Goal: Task Accomplishment & Management: Manage account settings

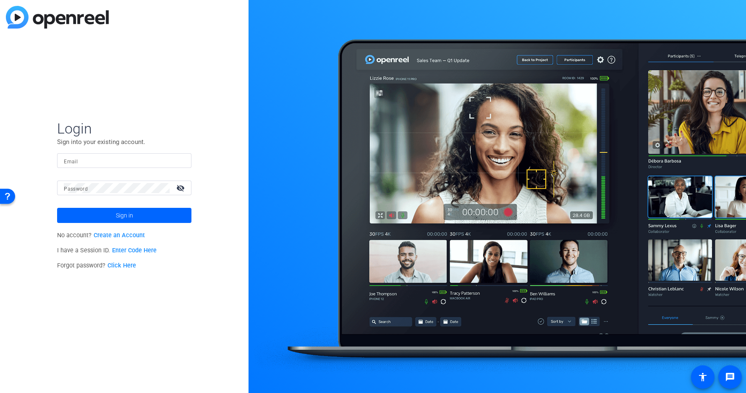
click at [94, 163] on input "Email" at bounding box center [124, 161] width 121 height 10
paste input "[EMAIL_ADDRESS][DOMAIN_NAME]"
type input "[EMAIL_ADDRESS][DOMAIN_NAME]"
click at [100, 190] on form "Login Sign into your existing account. Email [EMAIL_ADDRESS][DOMAIN_NAME] Passw…" at bounding box center [124, 171] width 134 height 103
click at [119, 213] on span "Sign in" at bounding box center [124, 215] width 17 height 21
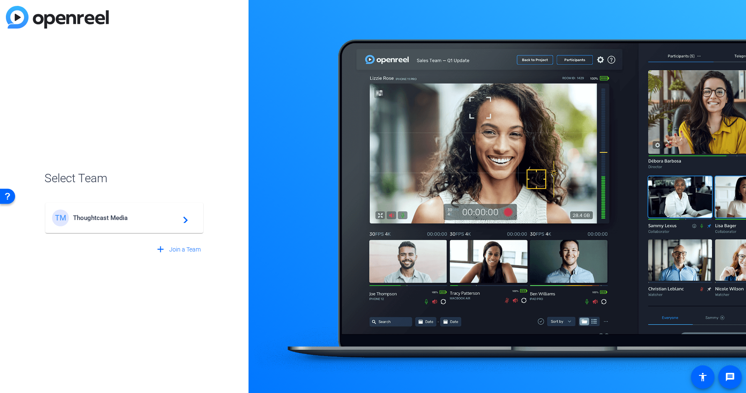
click at [154, 227] on mat-card-content "TM Thoughtcast Media navigate_next" at bounding box center [124, 218] width 158 height 30
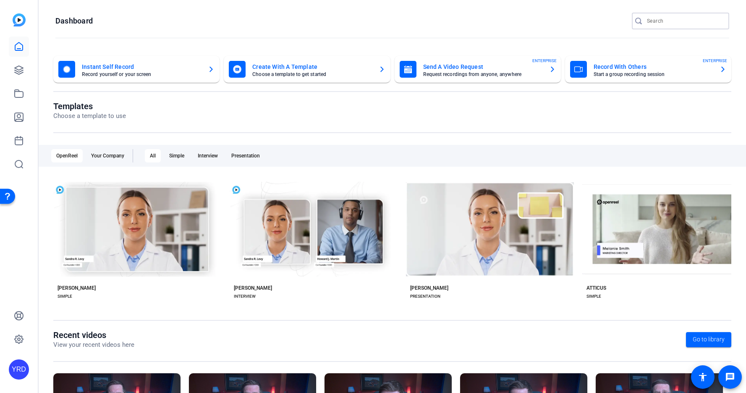
click at [675, 21] on input "Search" at bounding box center [685, 21] width 76 height 10
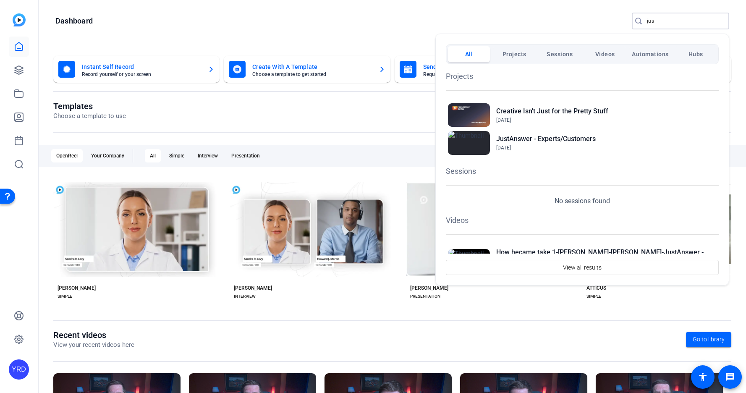
type input "jus"
click at [224, 110] on div at bounding box center [373, 196] width 746 height 393
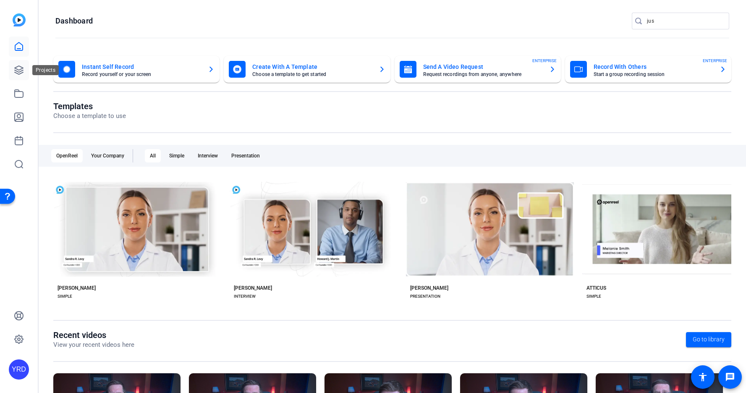
click at [17, 71] on icon at bounding box center [19, 70] width 10 height 10
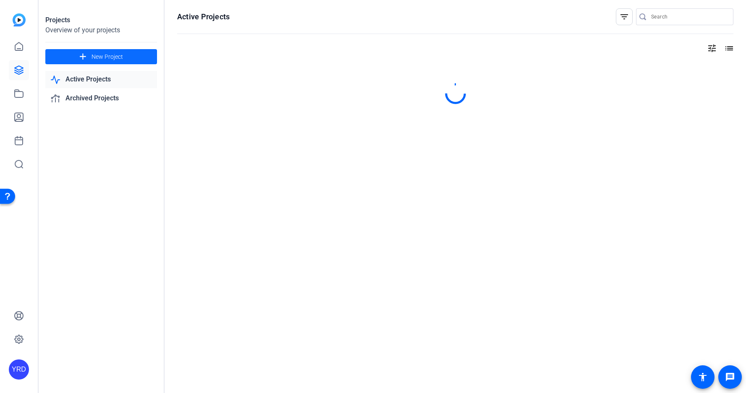
click at [118, 56] on span "New Project" at bounding box center [106, 56] width 31 height 9
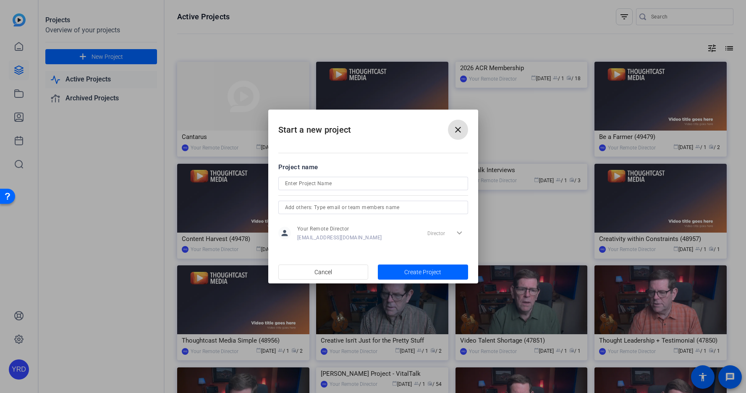
click at [355, 182] on input at bounding box center [373, 183] width 176 height 10
type input "JustAnswer 2025"
click at [421, 274] on span "Create Project" at bounding box center [422, 272] width 37 height 9
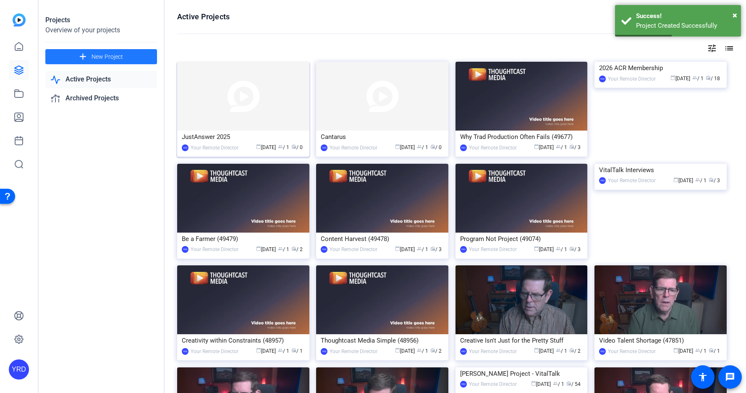
click at [254, 97] on img at bounding box center [243, 96] width 132 height 69
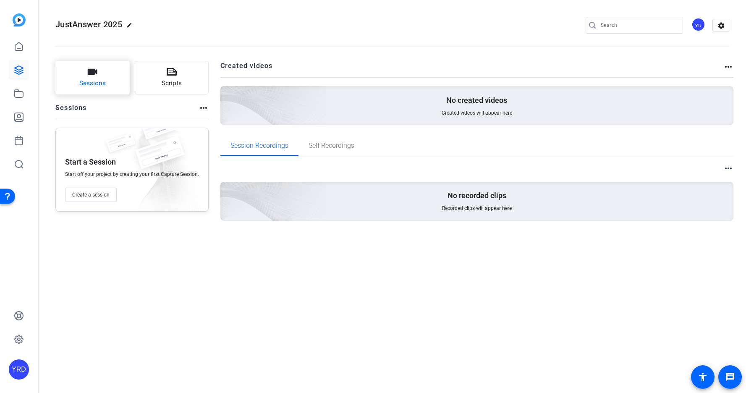
click at [102, 84] on span "Sessions" at bounding box center [92, 83] width 26 height 10
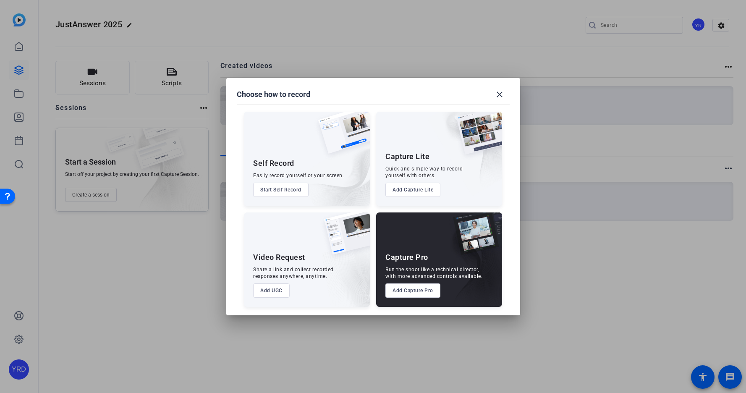
click at [400, 290] on button "Add Capture Pro" at bounding box center [412, 290] width 55 height 14
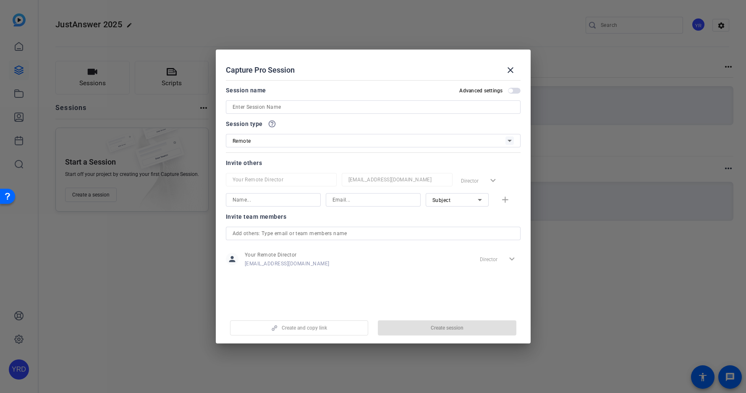
click at [303, 109] on input at bounding box center [373, 107] width 281 height 10
type input "[PERSON_NAME]"
click at [432, 325] on span "Create session" at bounding box center [447, 327] width 33 height 7
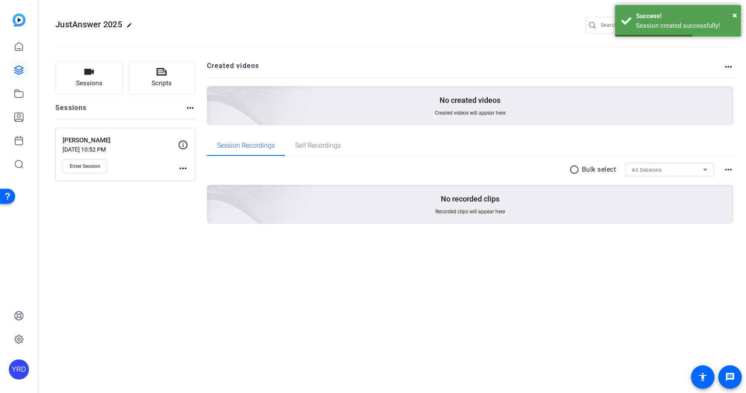
click at [184, 167] on mat-icon "more_horiz" at bounding box center [183, 168] width 10 height 10
click at [193, 180] on span "Edit Session" at bounding box center [204, 180] width 38 height 10
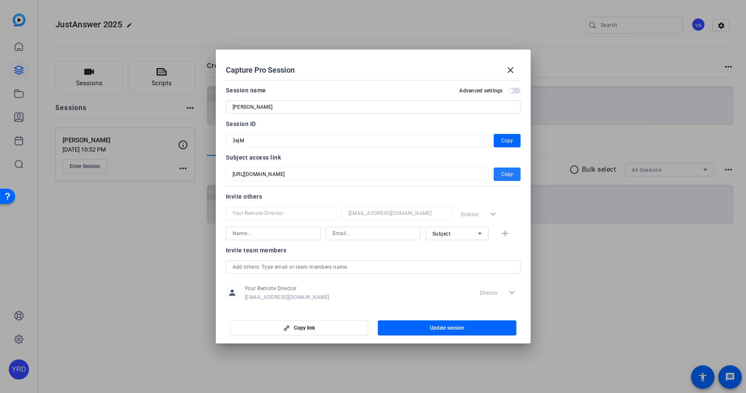
click at [504, 173] on span "Copy" at bounding box center [507, 174] width 12 height 10
click at [509, 72] on mat-icon "close" at bounding box center [510, 70] width 10 height 10
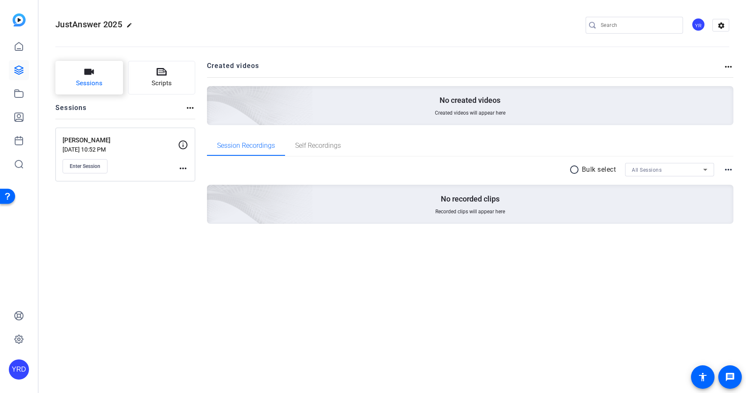
click at [81, 77] on button "Sessions" at bounding box center [89, 78] width 68 height 34
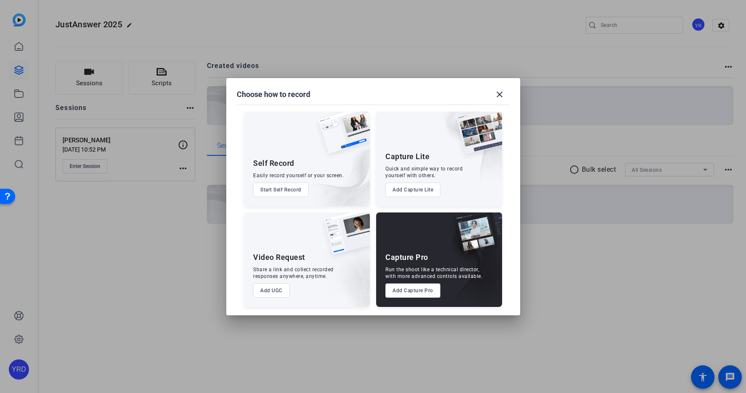
click at [421, 292] on button "Add Capture Pro" at bounding box center [412, 290] width 55 height 14
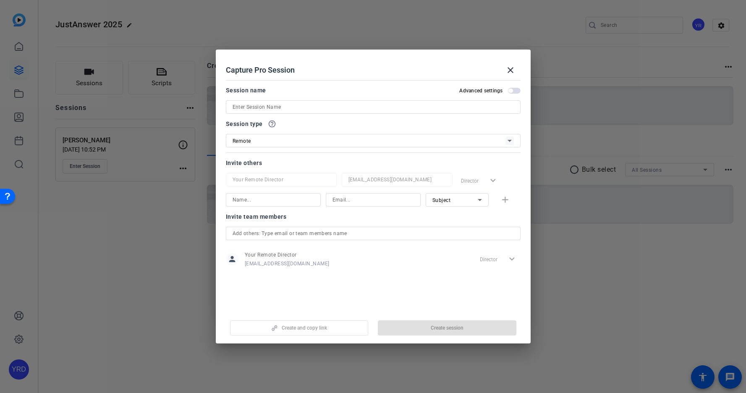
click at [302, 110] on input at bounding box center [373, 107] width 281 height 10
type input "[PERSON_NAME]"
click at [464, 328] on span "button" at bounding box center [447, 328] width 138 height 20
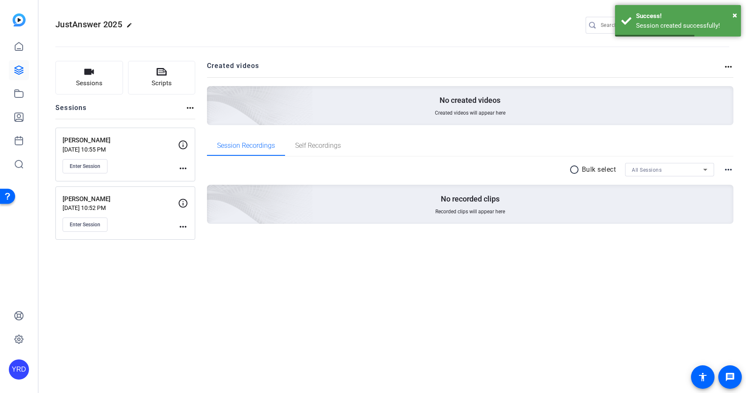
click at [185, 169] on mat-icon "more_horiz" at bounding box center [183, 168] width 10 height 10
click at [214, 183] on span "Edit Session" at bounding box center [204, 180] width 38 height 10
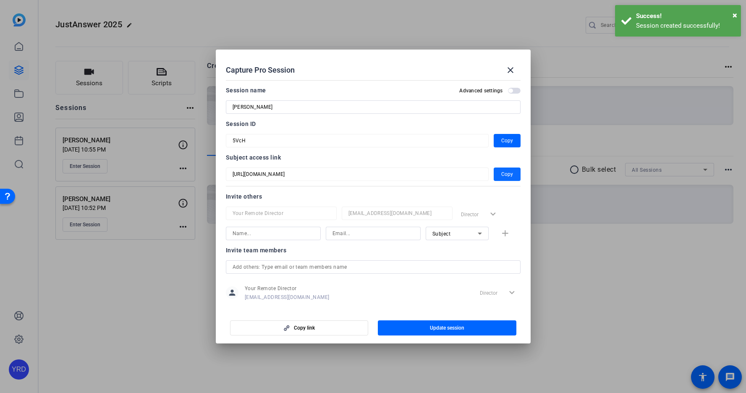
click at [507, 172] on span "Copy" at bounding box center [507, 174] width 12 height 10
